Goal: Obtain resource: Download file/media

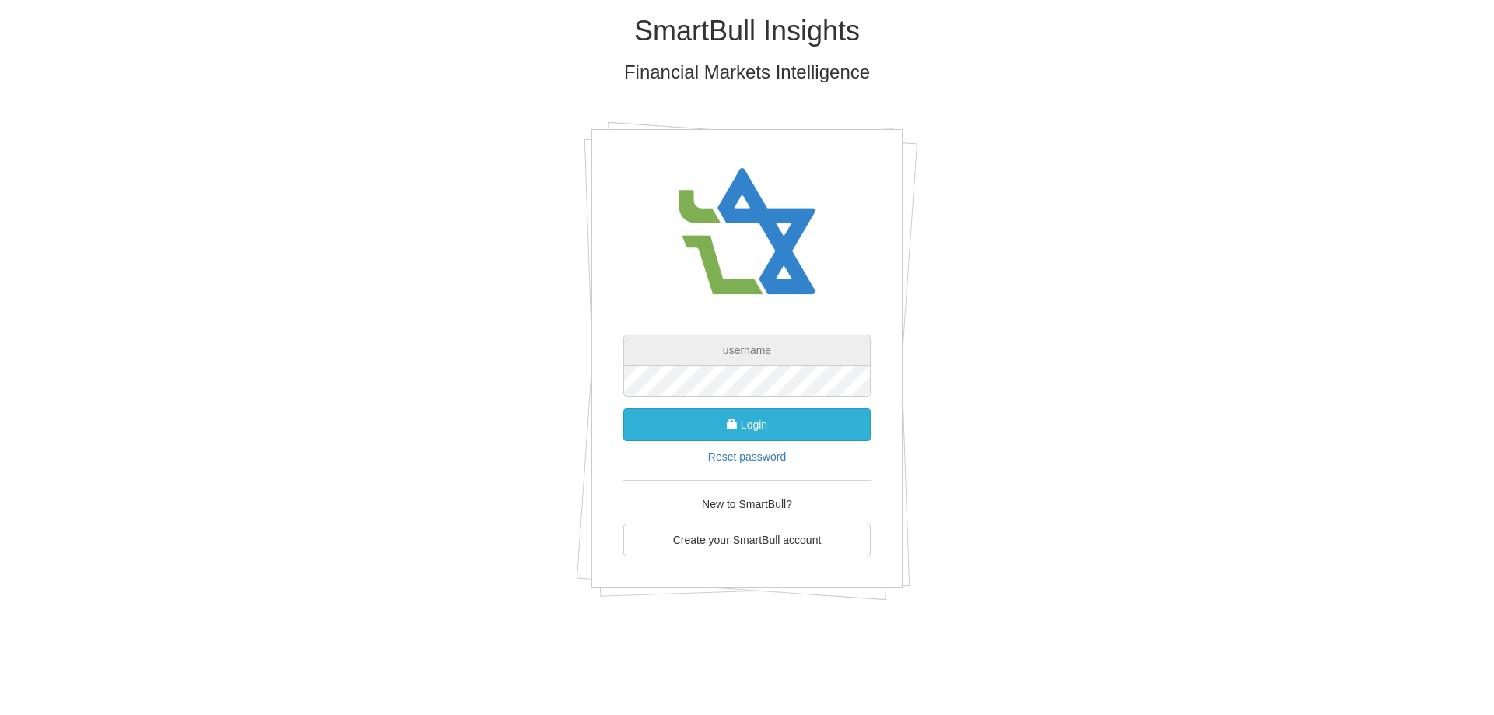
type input "[EMAIL_ADDRESS][DOMAIN_NAME]"
click at [753, 420] on button "Login" at bounding box center [747, 425] width 248 height 33
click at [659, 426] on button "Login" at bounding box center [747, 425] width 248 height 33
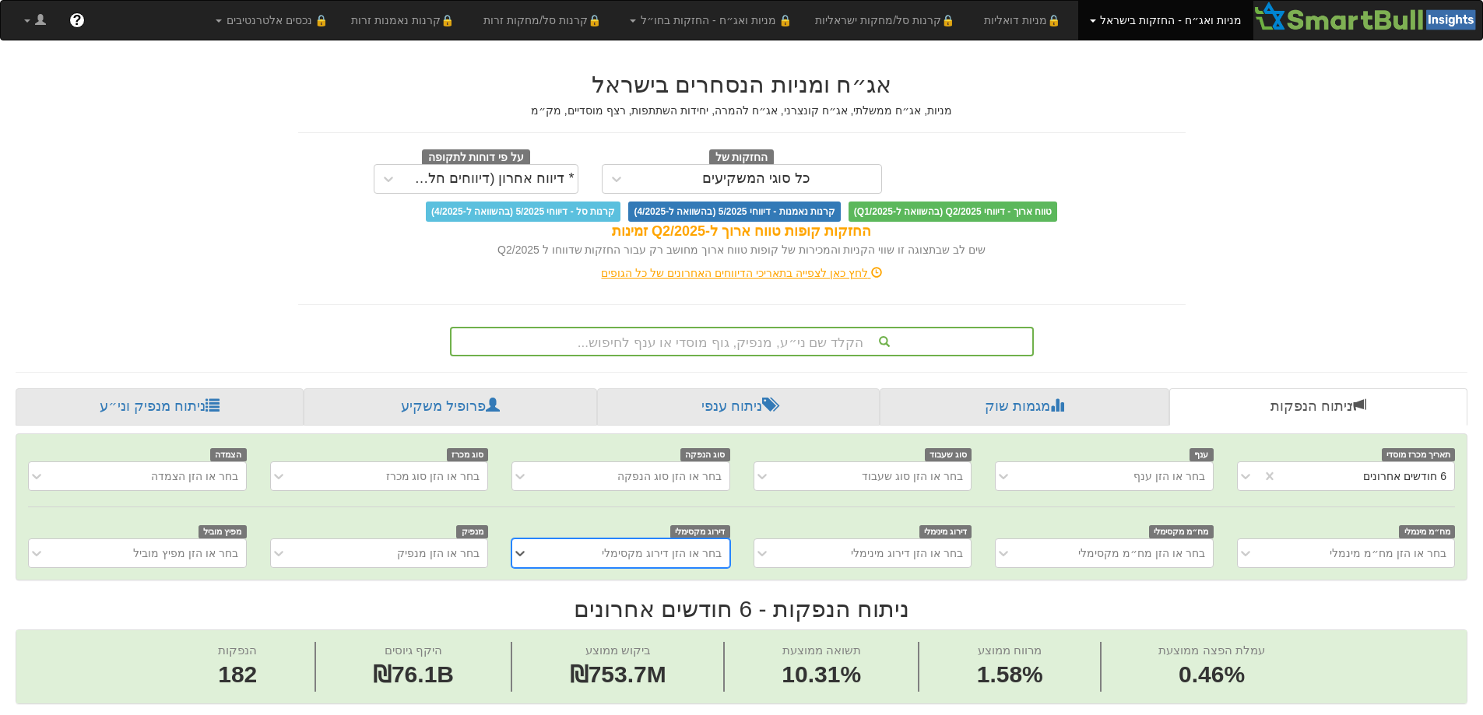
scroll to position [0, 2837]
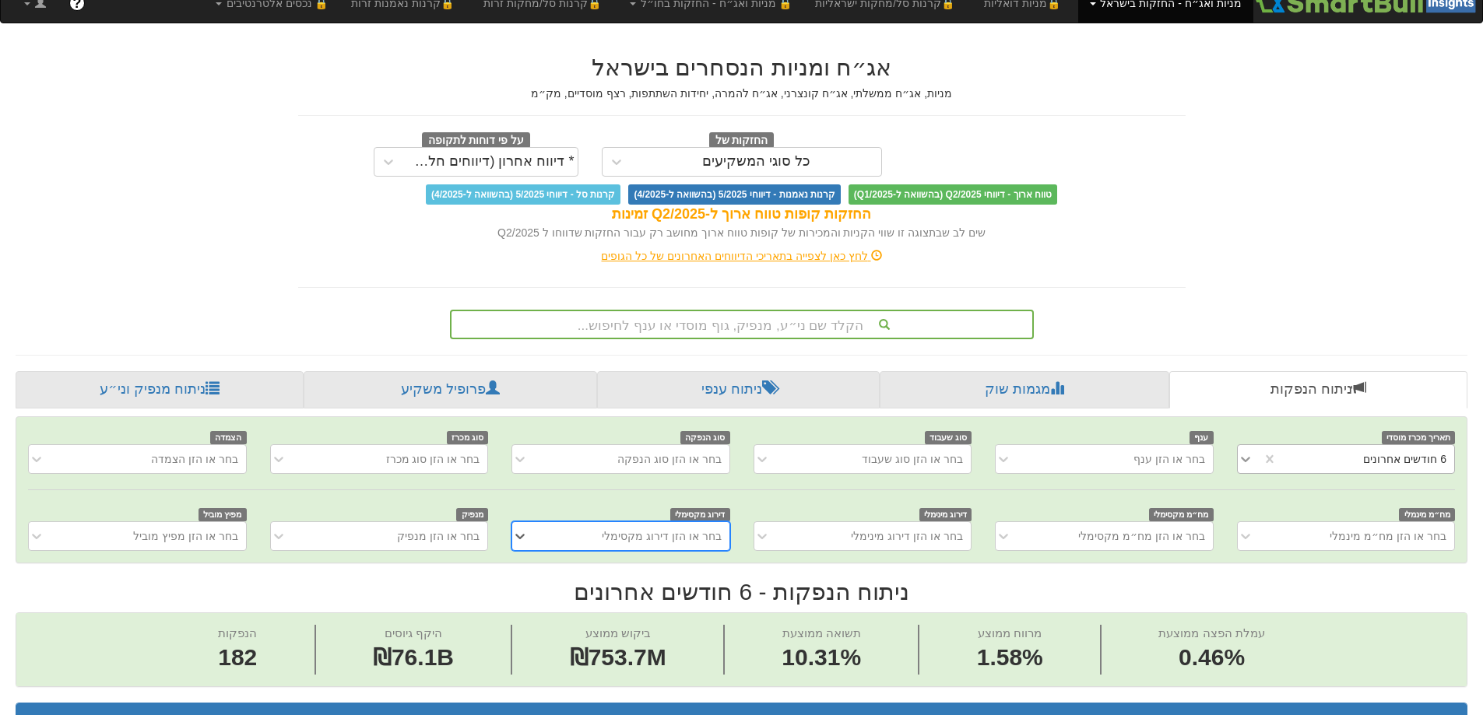
click at [1247, 474] on div "6 חודשים אחרונים" at bounding box center [1346, 459] width 218 height 30
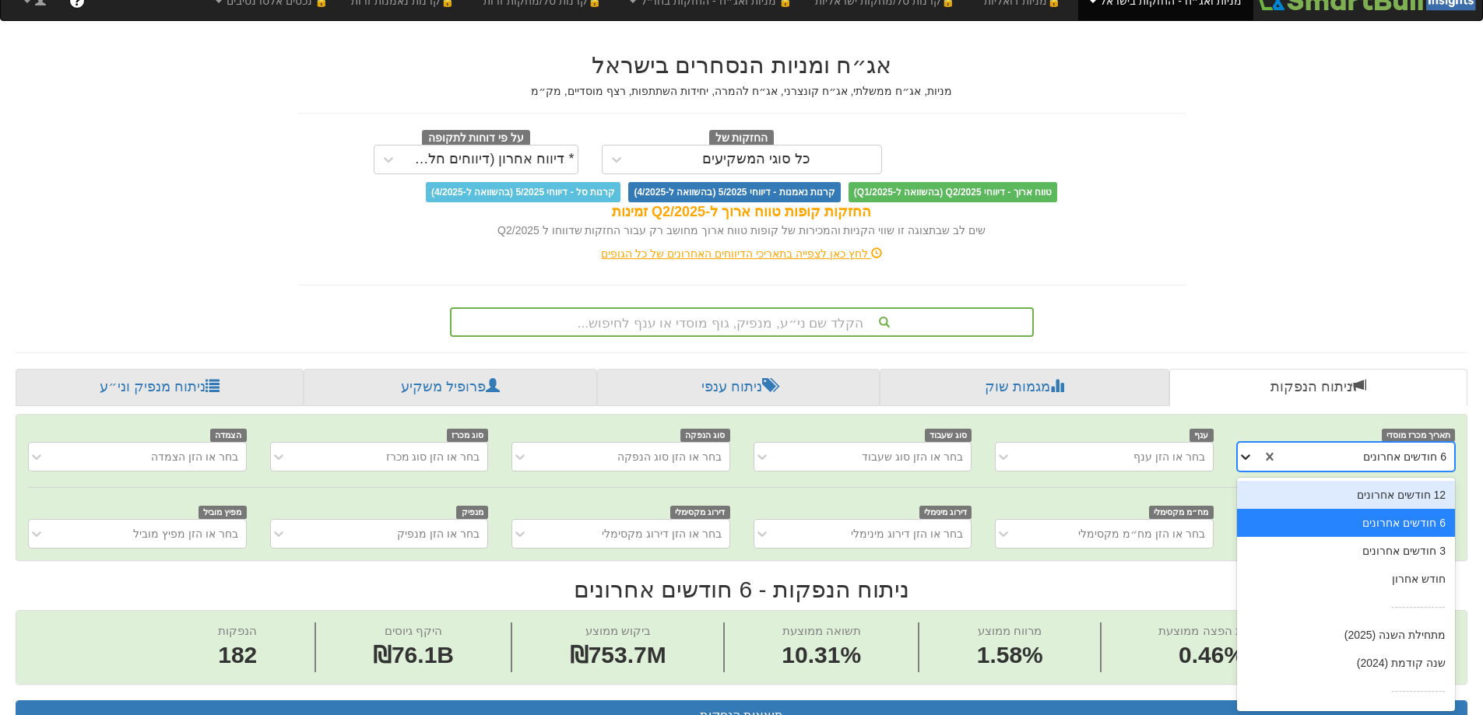
scroll to position [22, 0]
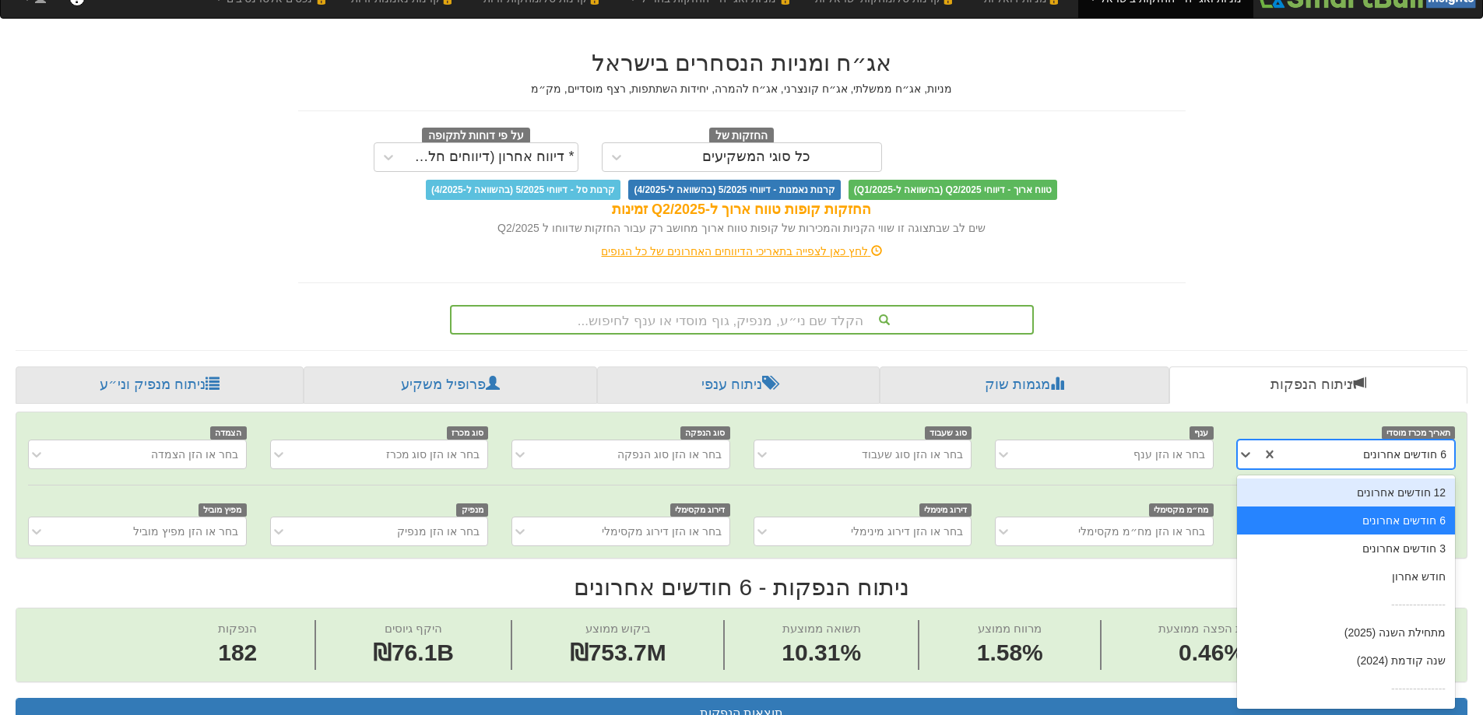
click at [1322, 496] on div "12 חודשים אחרונים" at bounding box center [1346, 493] width 218 height 28
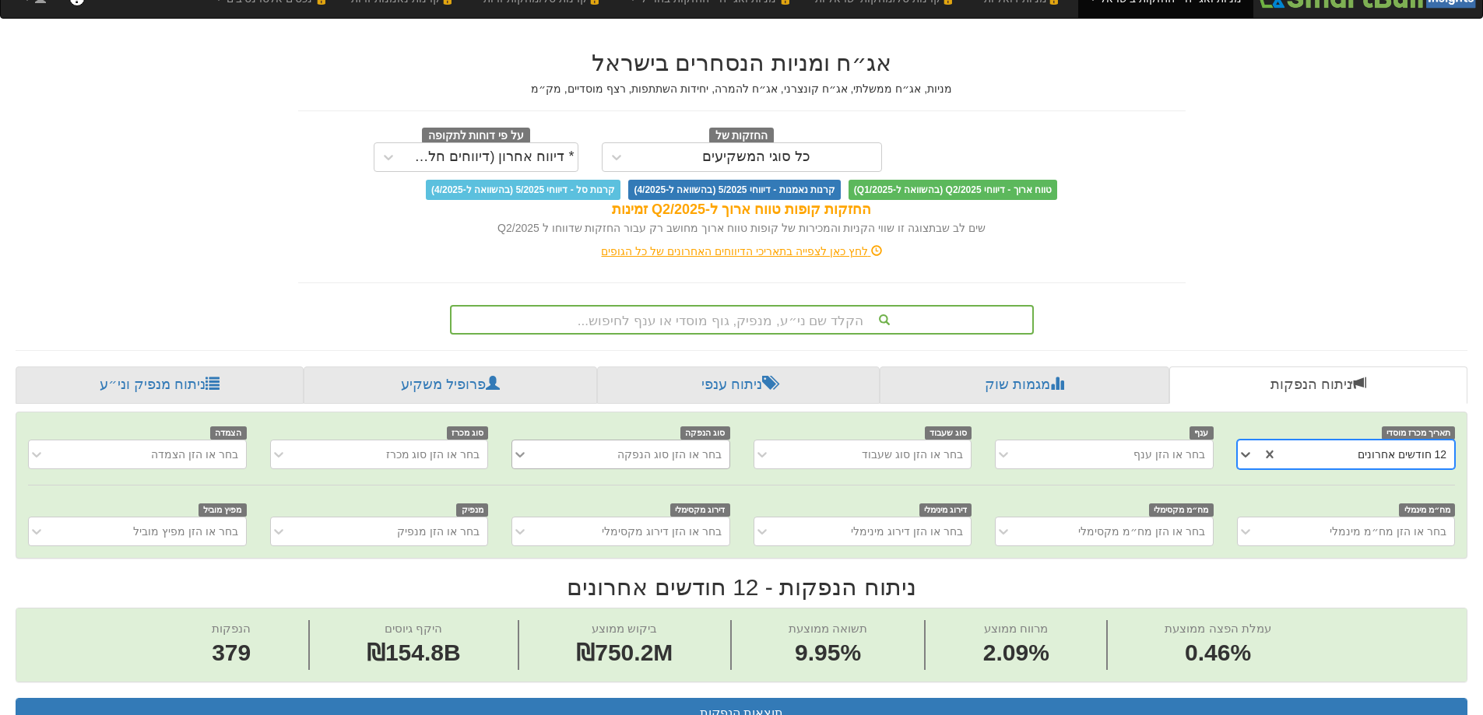
click at [521, 455] on icon at bounding box center [519, 454] width 9 height 5
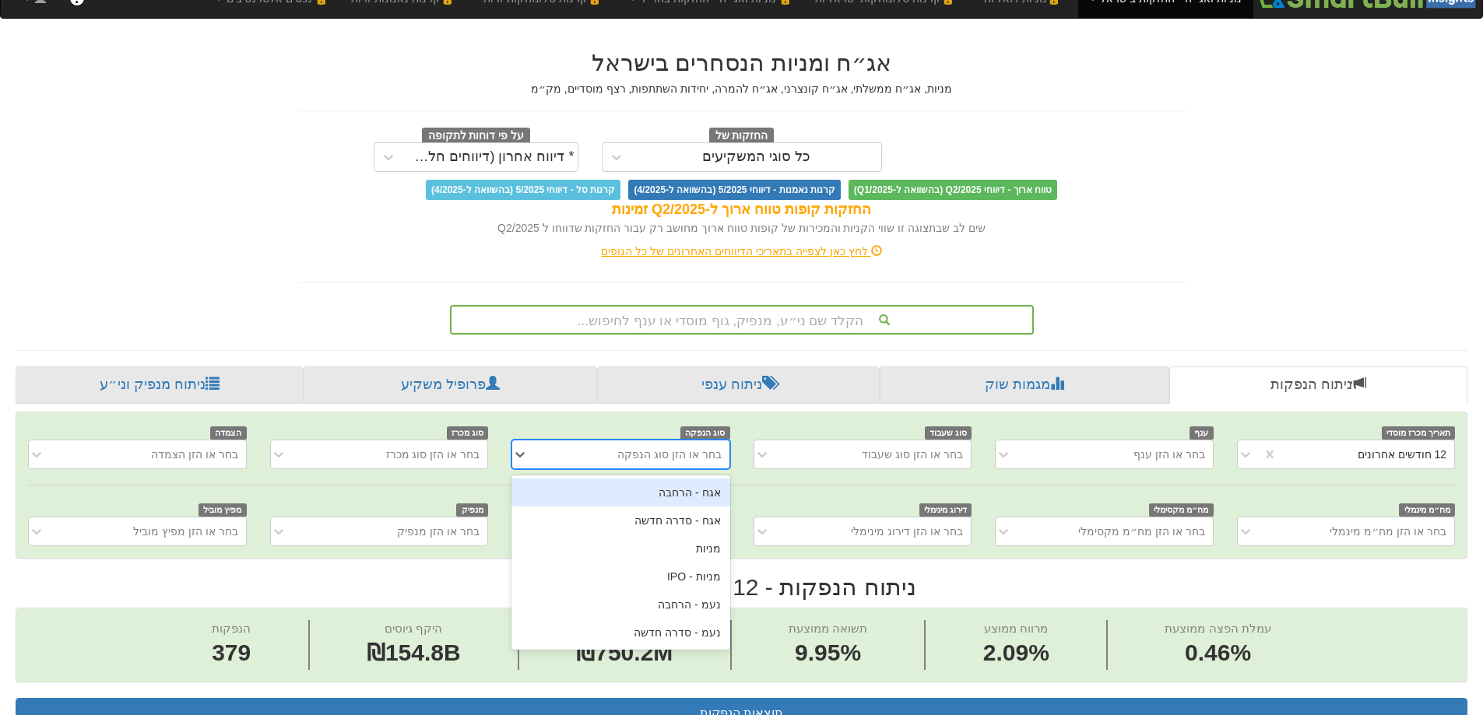
click at [665, 502] on div "אגח - הרחבה" at bounding box center [620, 493] width 218 height 28
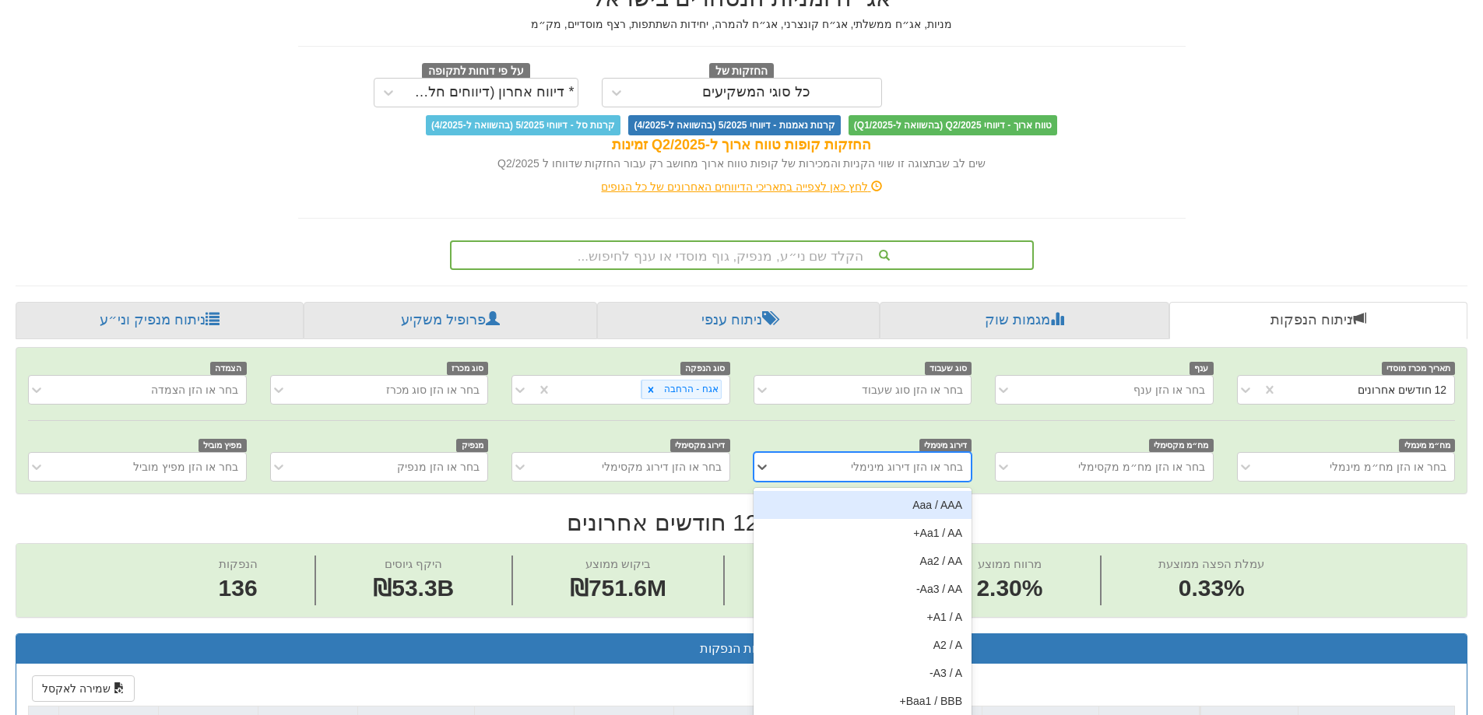
click at [872, 482] on div "option Aaa / AAA focused, 1 of 23. 23 results available. Use Up and Down to cho…" at bounding box center [862, 467] width 218 height 30
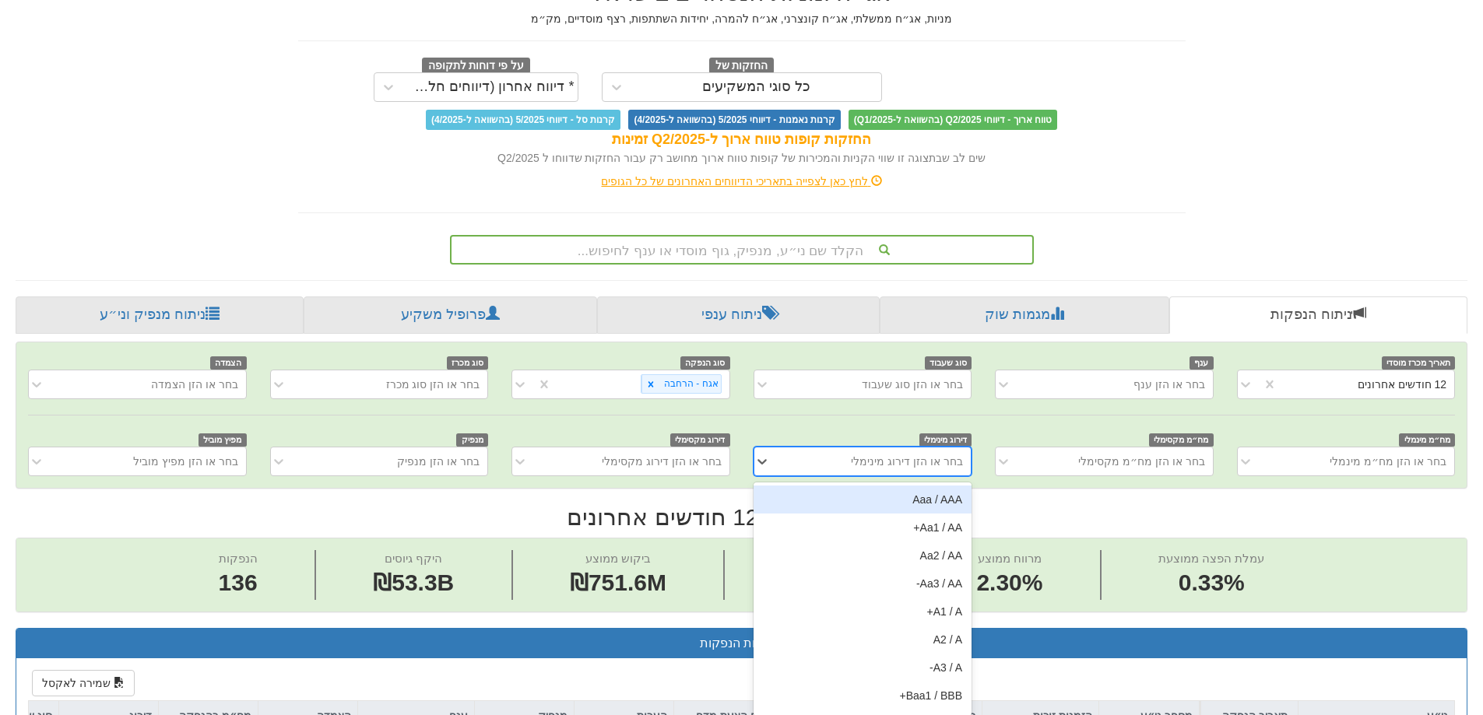
scroll to position [99, 0]
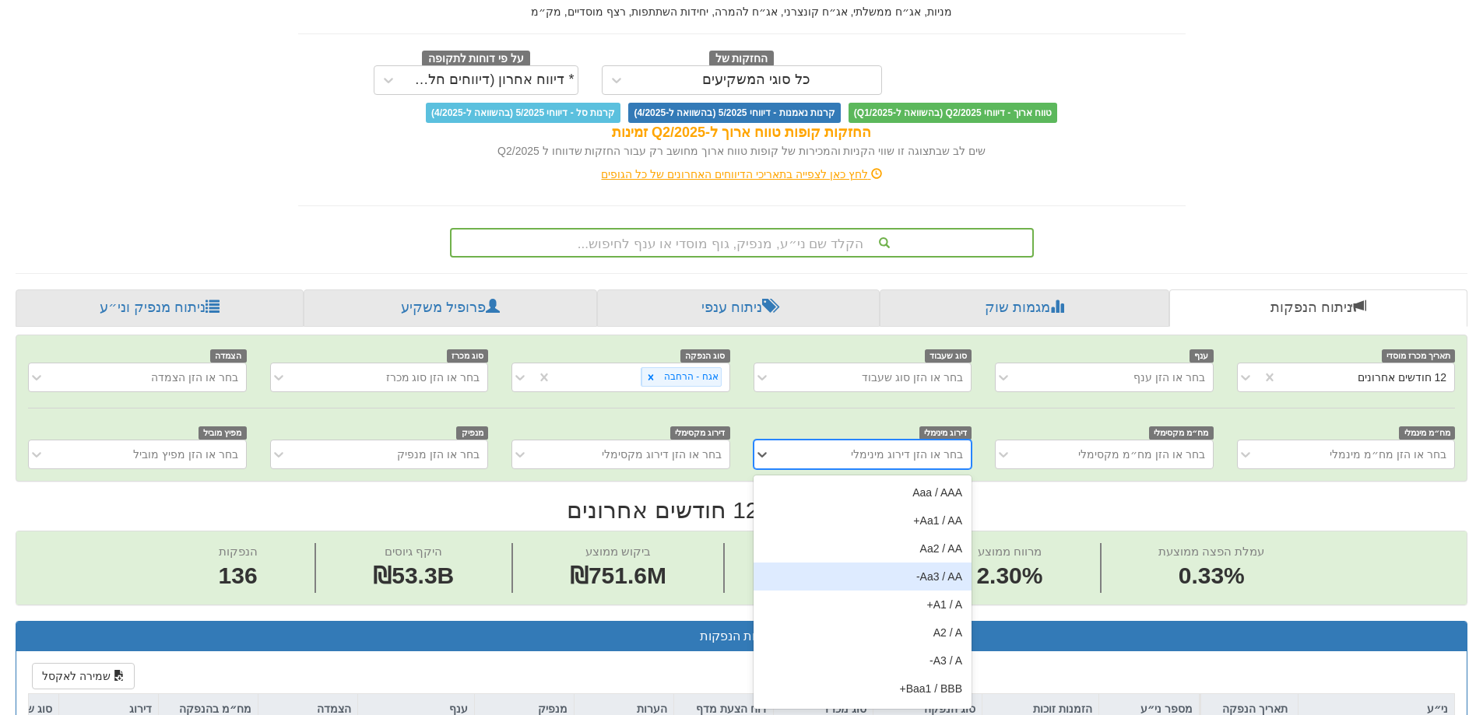
click at [861, 586] on div "Aa3 / AA-" at bounding box center [862, 577] width 218 height 28
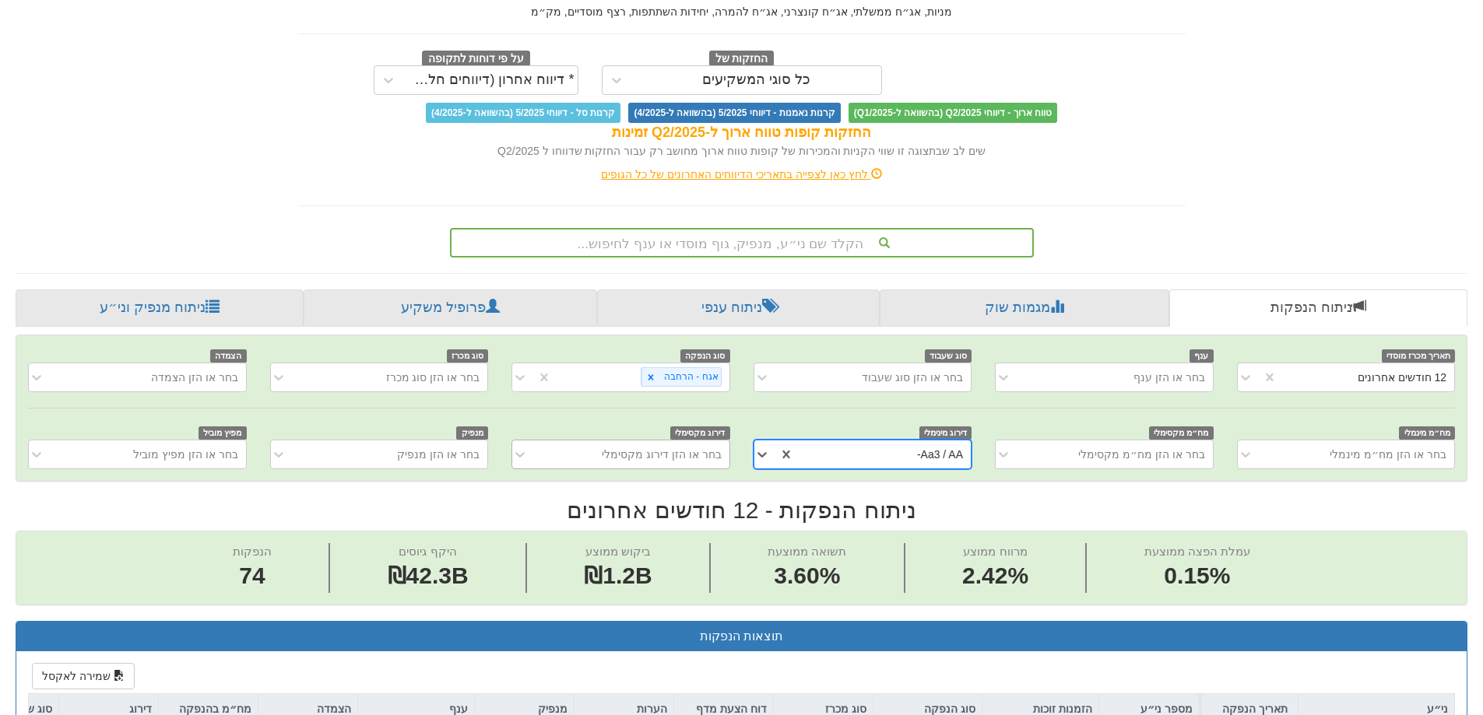
click at [666, 459] on div "בחר או הזן דירוג מקסימלי" at bounding box center [662, 455] width 120 height 16
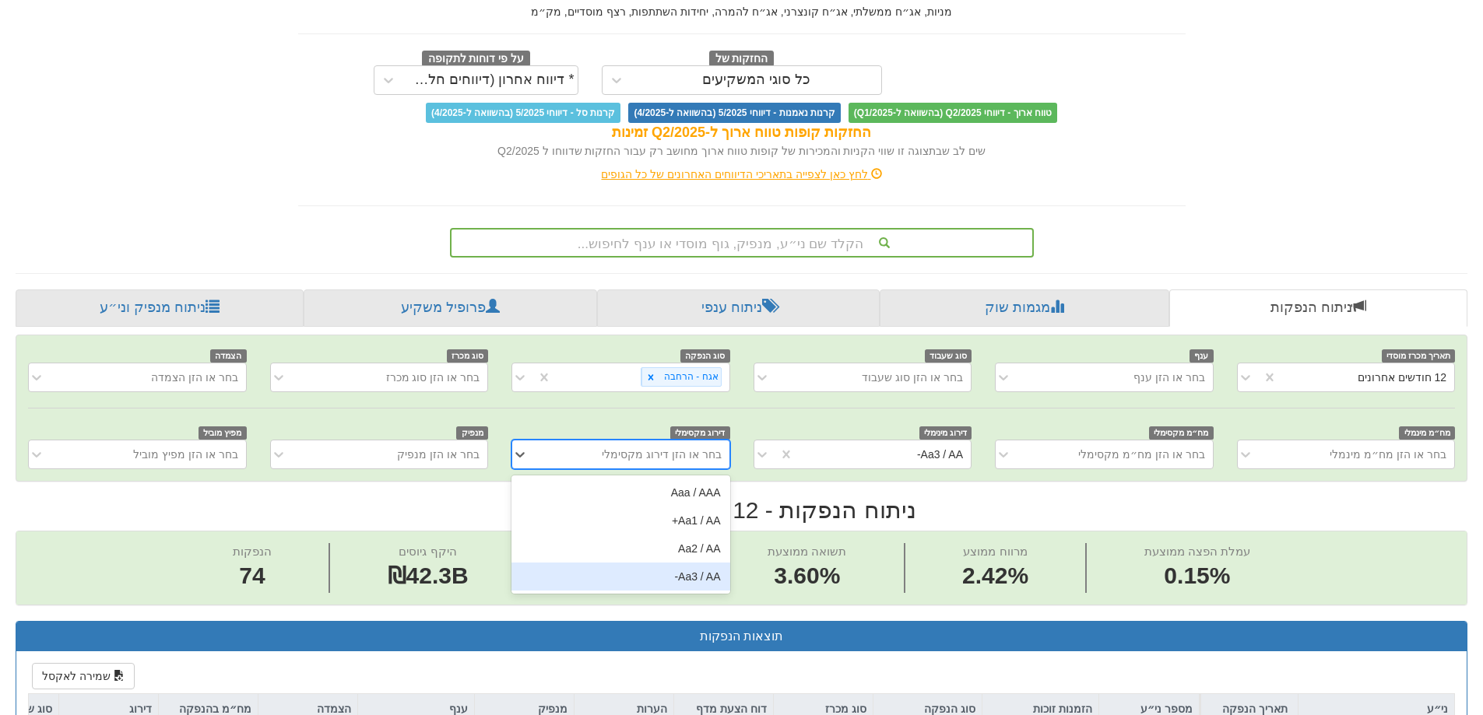
click at [666, 576] on div "Aa3 / AA-" at bounding box center [620, 577] width 218 height 28
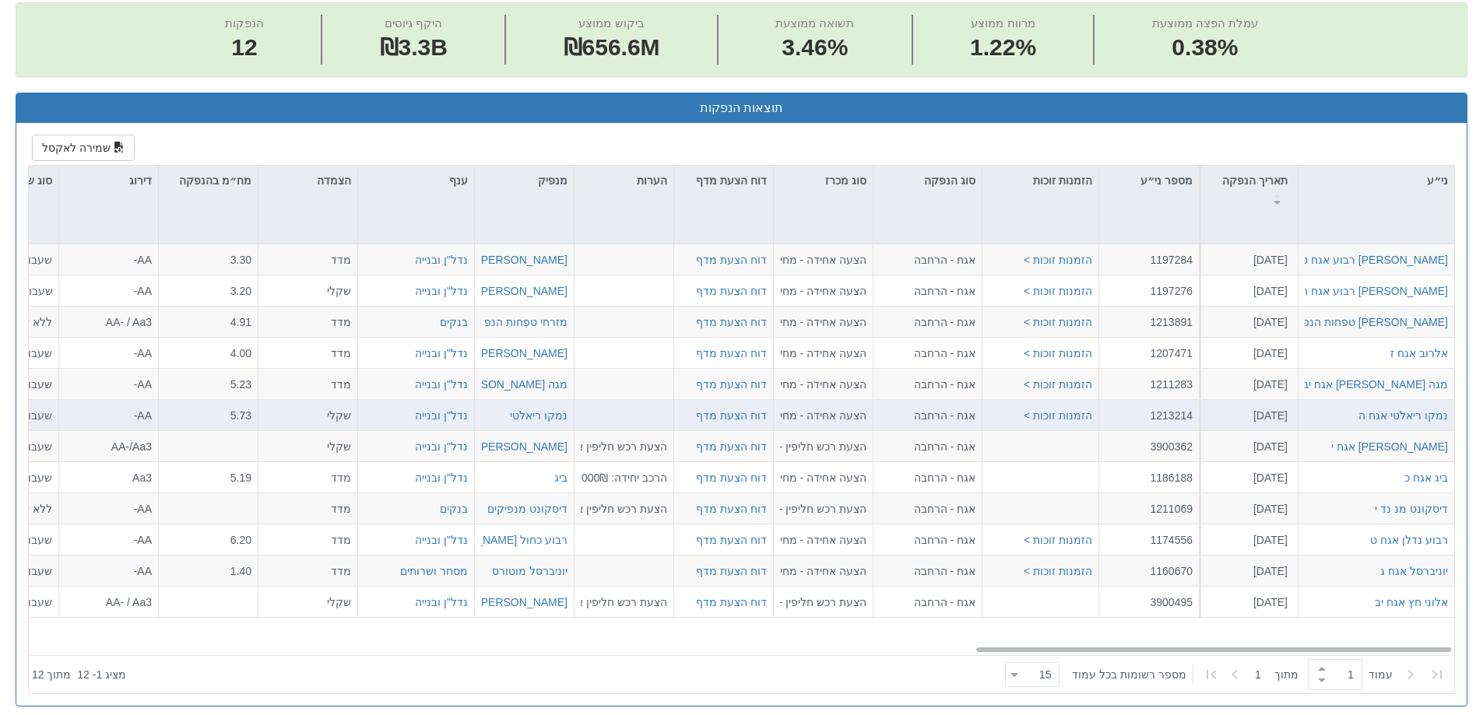
scroll to position [644, 0]
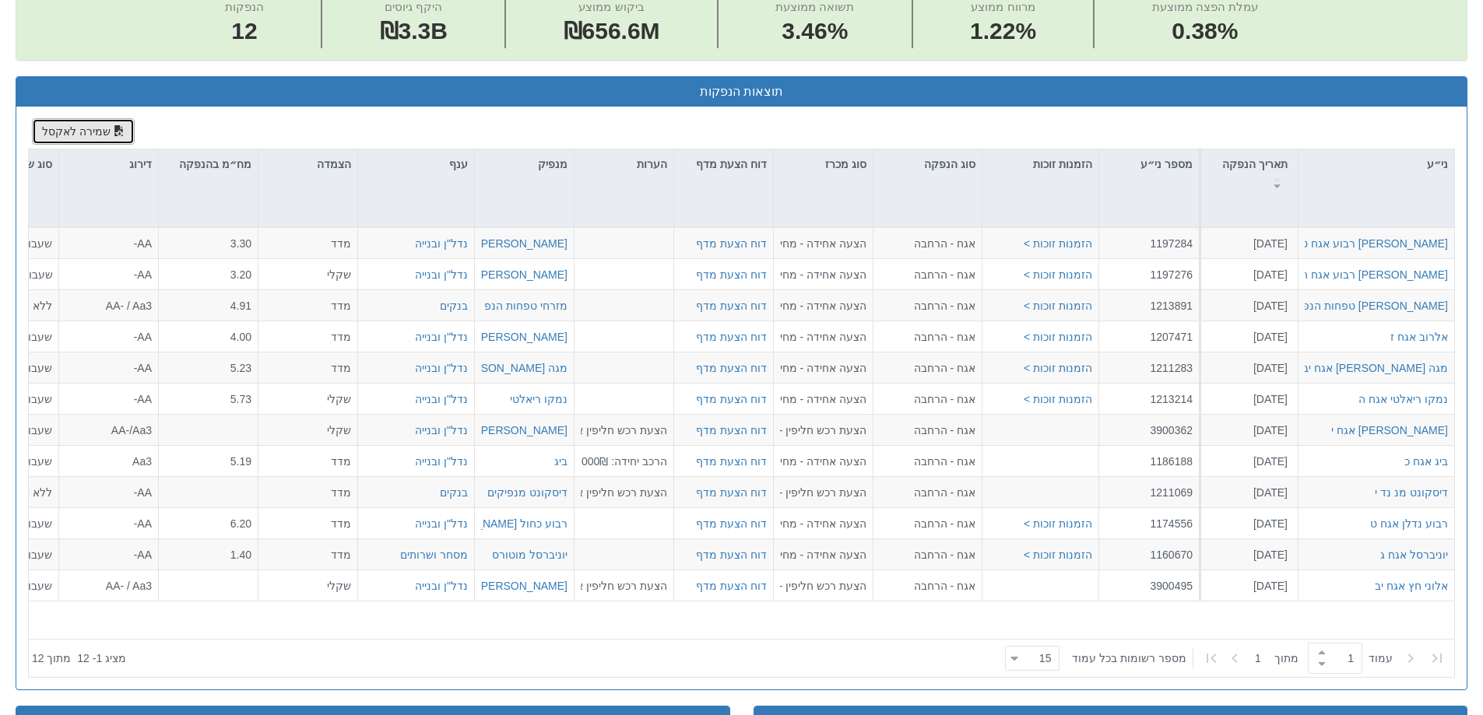
click at [76, 135] on button "שמירה לאקסל" at bounding box center [83, 131] width 103 height 26
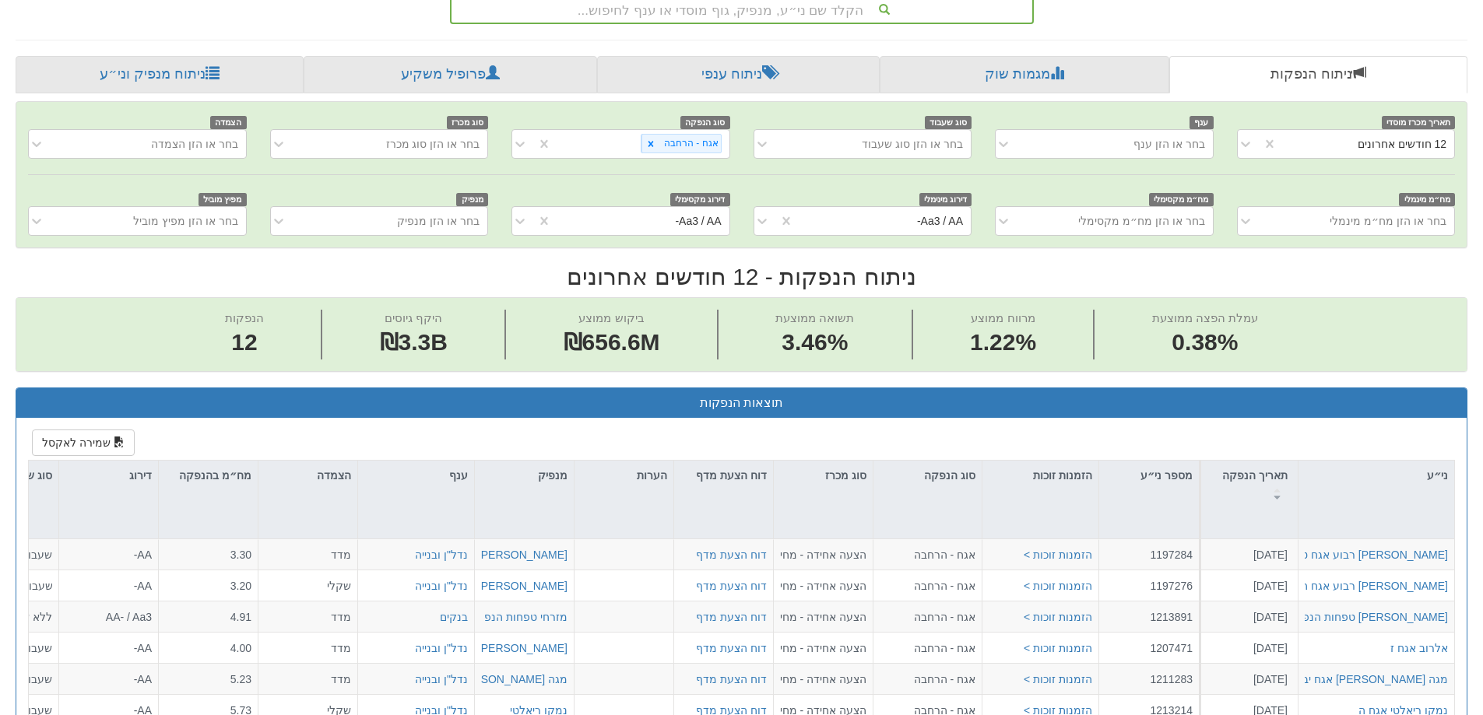
scroll to position [255, 0]
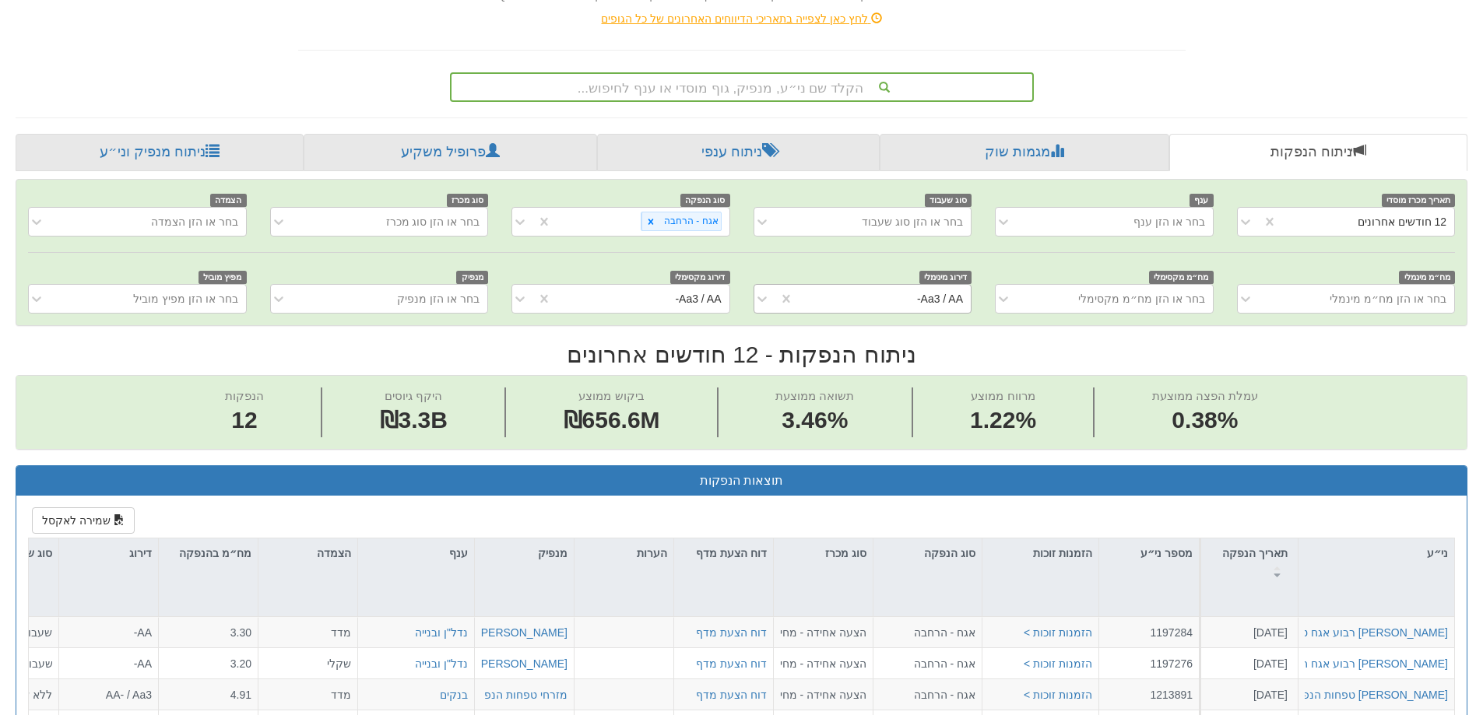
click at [862, 300] on div "Aa3 / AA-" at bounding box center [882, 298] width 177 height 25
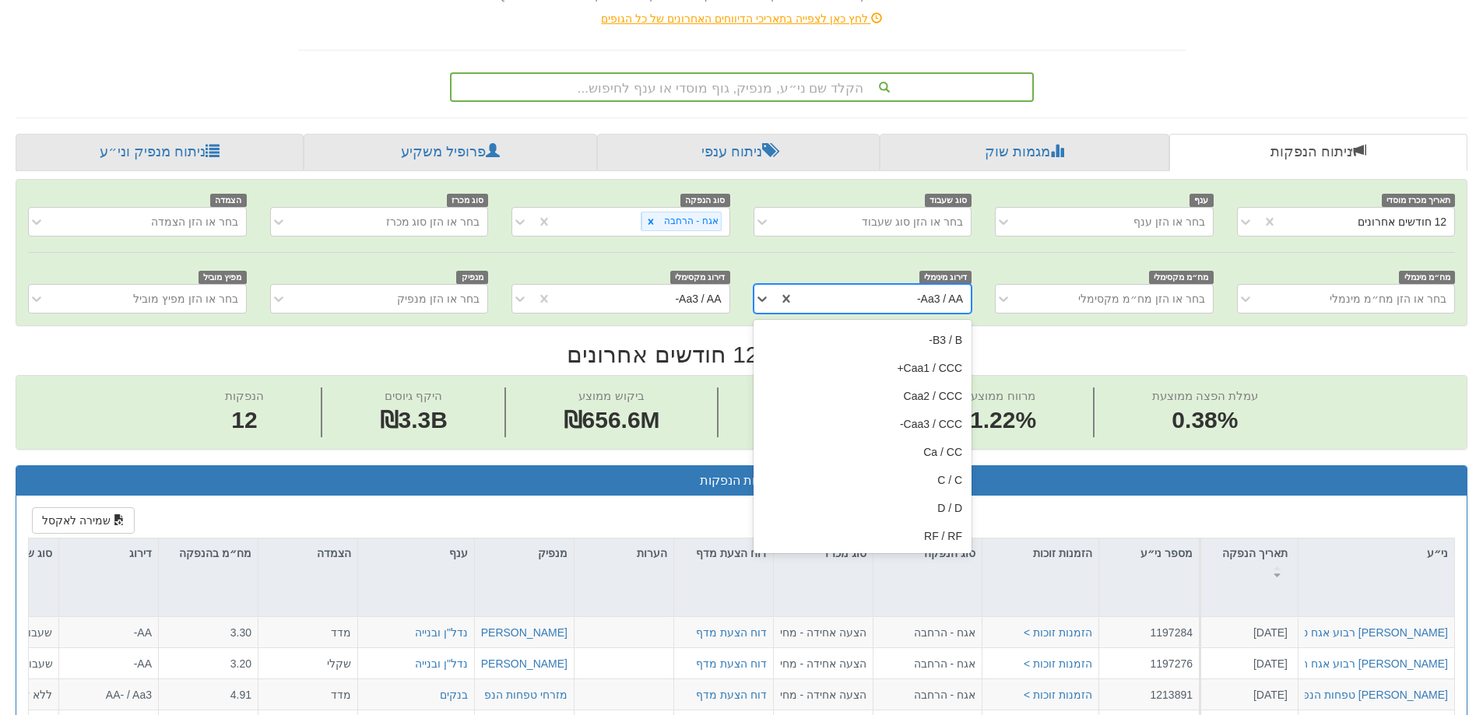
scroll to position [0, 0]
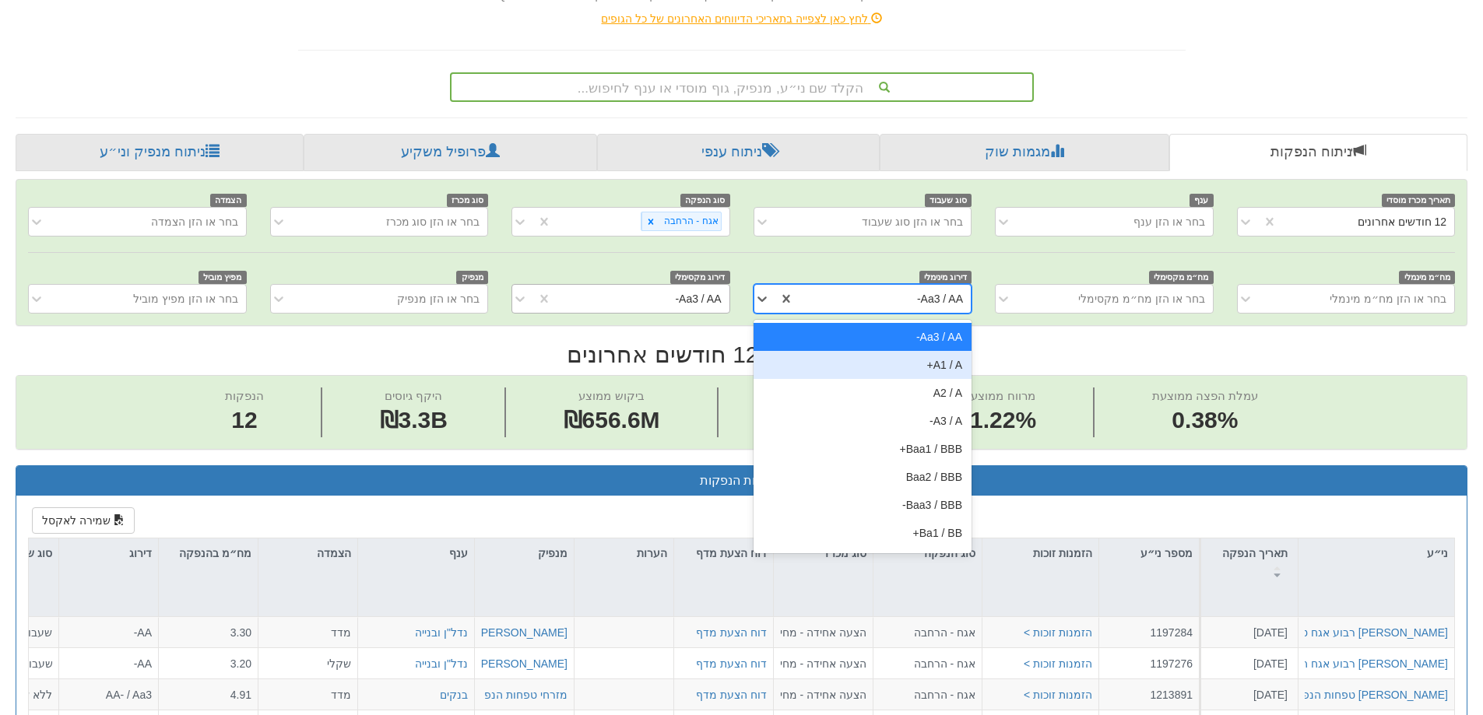
click at [609, 304] on div "Aa3 / AA-" at bounding box center [640, 298] width 177 height 25
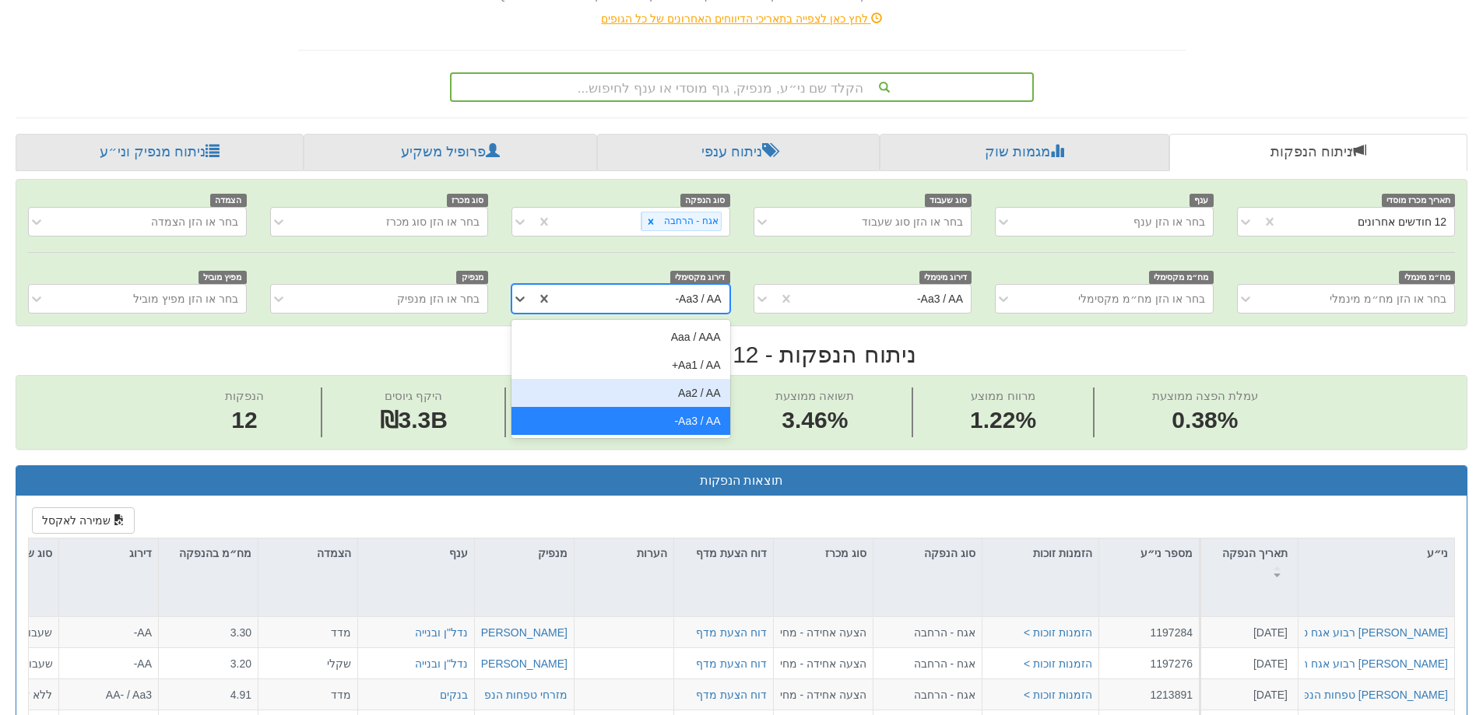
click at [677, 397] on div "Aa2 / AA" at bounding box center [620, 393] width 218 height 28
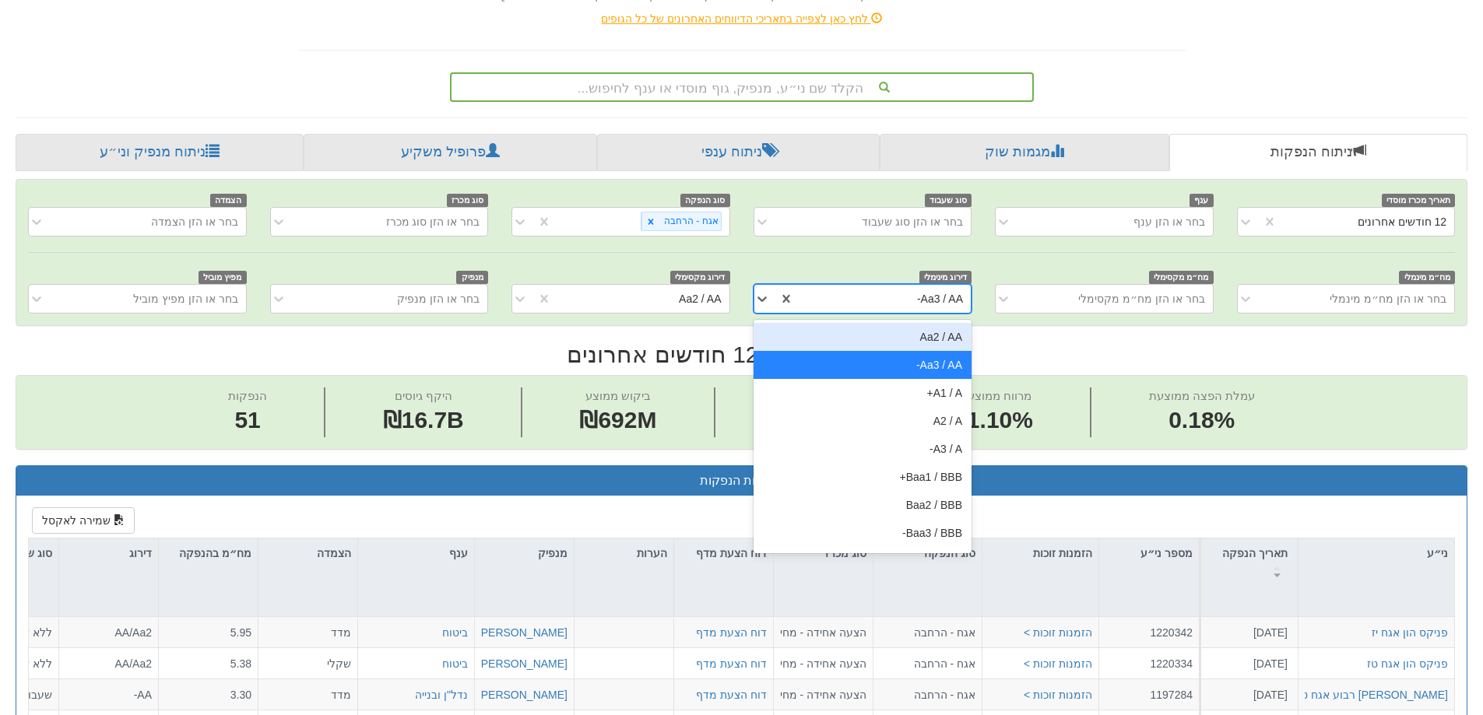
click at [873, 307] on div "Aa3 / AA-" at bounding box center [882, 298] width 177 height 25
click at [899, 342] on div "Aa2 / AA" at bounding box center [862, 337] width 218 height 28
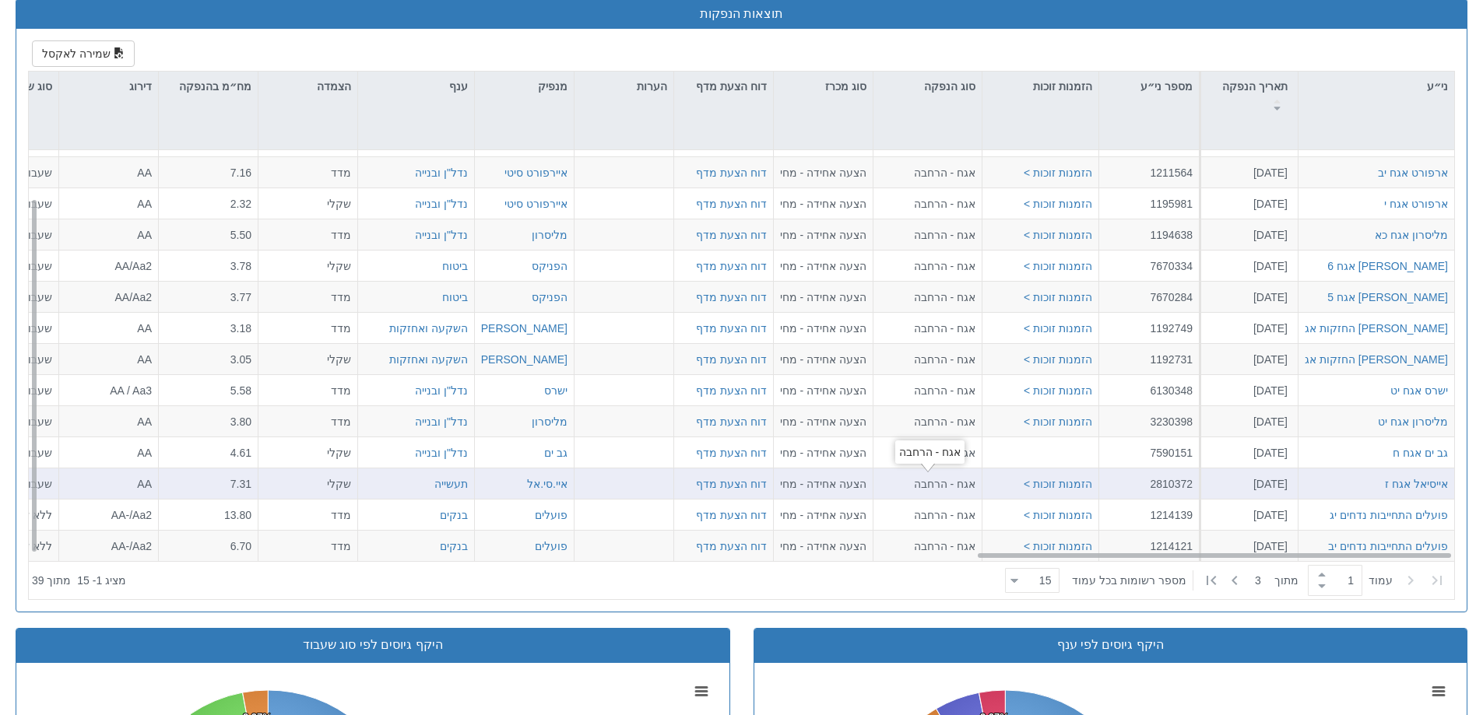
scroll to position [0, 2837]
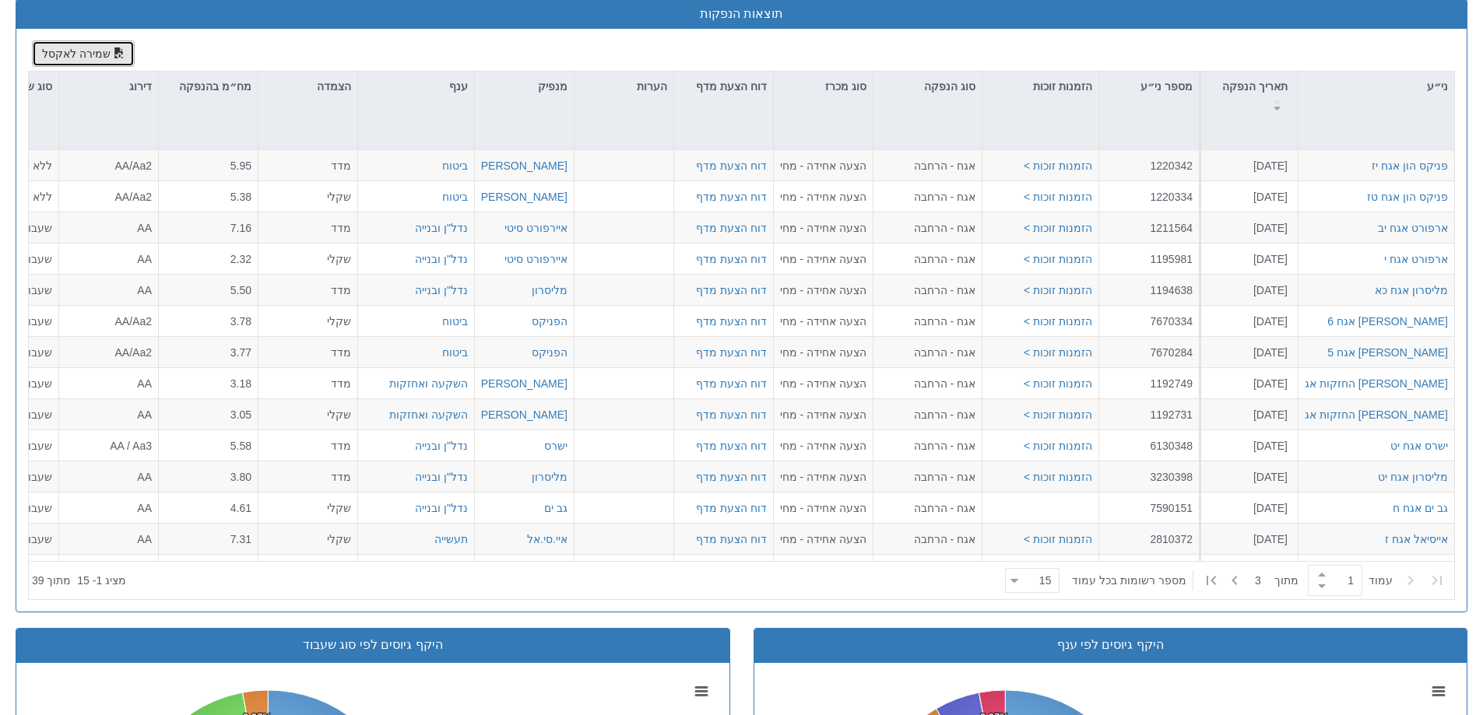
click at [63, 53] on button "שמירה לאקסל" at bounding box center [83, 53] width 103 height 26
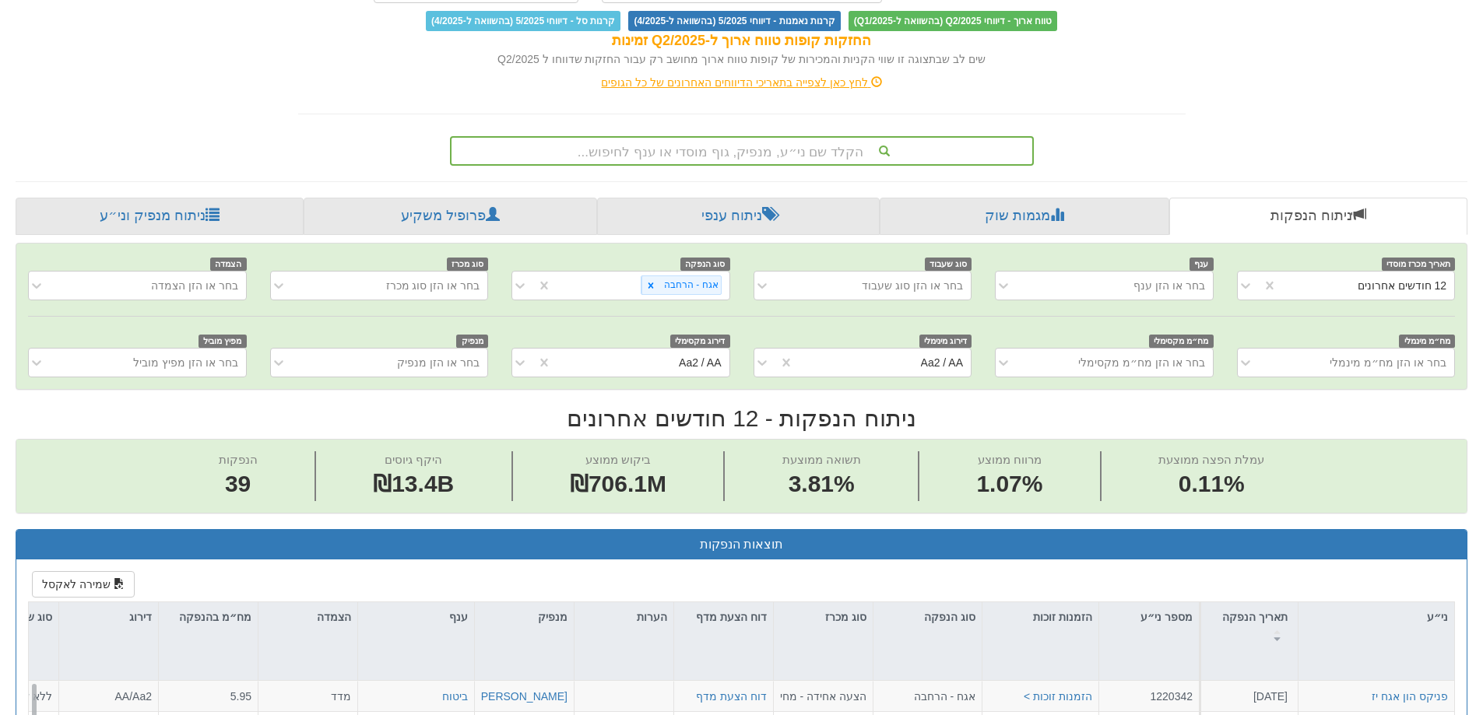
scroll to position [177, 0]
